Goal: Task Accomplishment & Management: Use online tool/utility

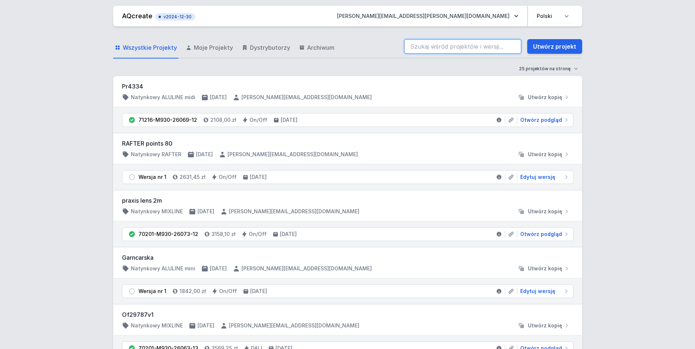
click at [467, 47] on input "search" at bounding box center [462, 46] width 117 height 15
click at [452, 45] on input "van iaethem" at bounding box center [462, 46] width 117 height 15
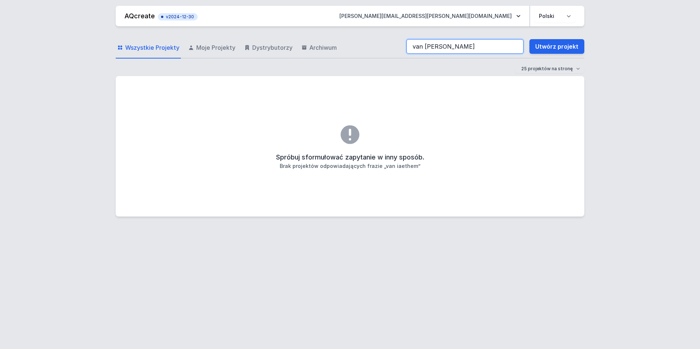
click at [427, 46] on input "van iaethem" at bounding box center [465, 46] width 117 height 15
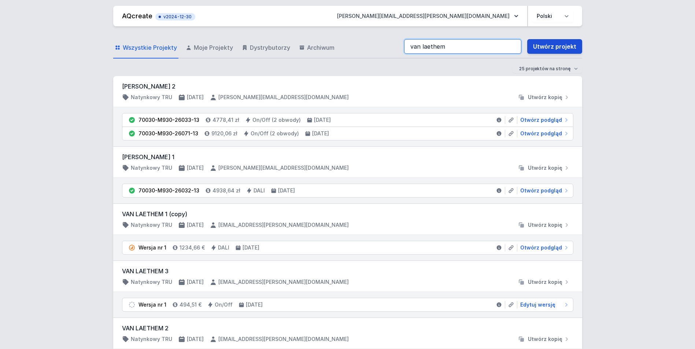
type input "van laethem"
click at [549, 47] on link "Utwórz projekt" at bounding box center [554, 46] width 55 height 15
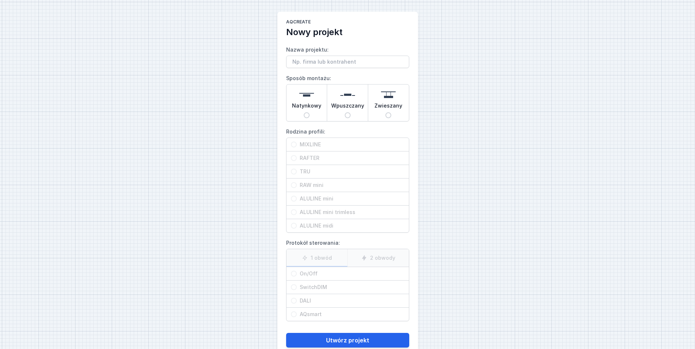
click at [309, 64] on input "Nazwa projektu:" at bounding box center [347, 62] width 123 height 12
type input "testttest"
drag, startPoint x: 308, startPoint y: 113, endPoint x: 312, endPoint y: 110, distance: 5.0
click at [312, 110] on div "Natynkowy" at bounding box center [306, 103] width 41 height 37
click at [309, 112] on input "Natynkowy" at bounding box center [307, 115] width 6 height 6
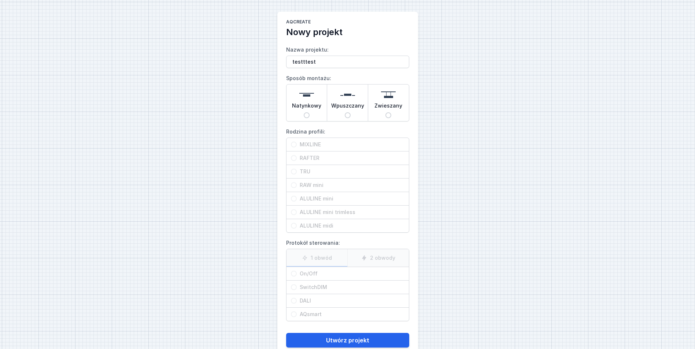
radio input "true"
click at [314, 179] on label "RAW mini" at bounding box center [347, 186] width 122 height 14
click at [307, 172] on span "TRU" at bounding box center [351, 171] width 108 height 7
click at [297, 172] on input "TRU" at bounding box center [294, 172] width 6 height 6
radio input "true"
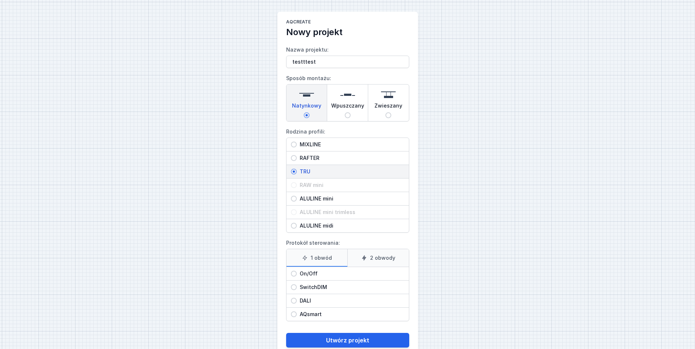
click at [306, 276] on span "On/Off" at bounding box center [351, 273] width 108 height 7
click at [297, 276] on input "On/Off" at bounding box center [294, 274] width 6 height 6
radio input "true"
click at [337, 341] on button "Utwórz projekt" at bounding box center [347, 340] width 123 height 15
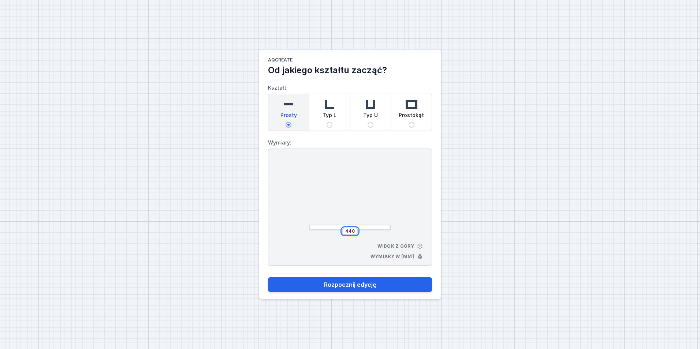
click at [351, 231] on input "440" at bounding box center [350, 232] width 12 height 6
type input "4364"
click at [268, 278] on button "Rozpocznij edycję" at bounding box center [350, 285] width 164 height 15
type input "4360"
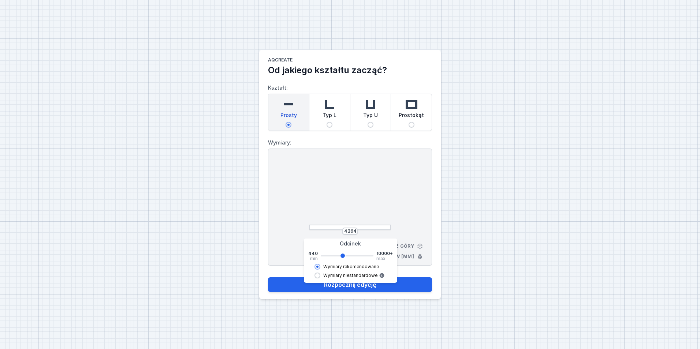
select select "M"
select select "3000"
select select "opal"
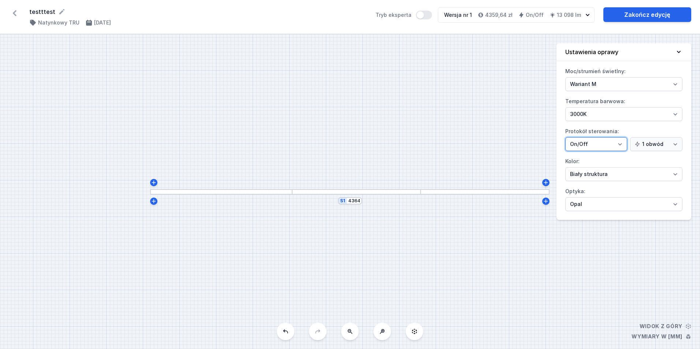
click at [601, 143] on select "On/Off SwitchDIM DALI AQsmart" at bounding box center [596, 144] width 62 height 14
click at [565, 137] on select "On/Off SwitchDIM DALI AQsmart" at bounding box center [596, 144] width 62 height 14
drag, startPoint x: 603, startPoint y: 138, endPoint x: 602, endPoint y: 143, distance: 4.8
click at [603, 138] on select "On/Off SwitchDIM DALI AQsmart" at bounding box center [596, 144] width 62 height 14
select select "1"
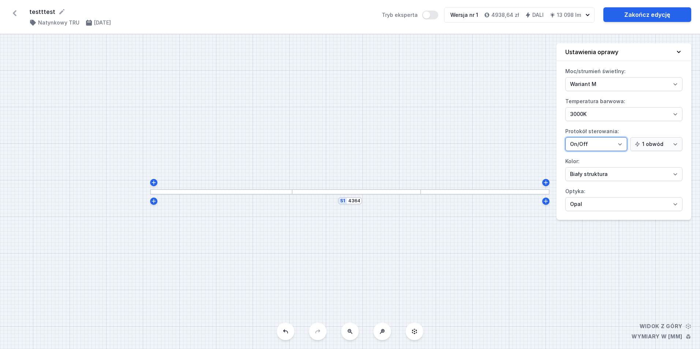
click at [565, 137] on select "On/Off SwitchDIM DALI AQsmart" at bounding box center [596, 144] width 62 height 14
click at [398, 99] on div "S1 4364" at bounding box center [350, 191] width 700 height 315
